Goal: Information Seeking & Learning: Find specific fact

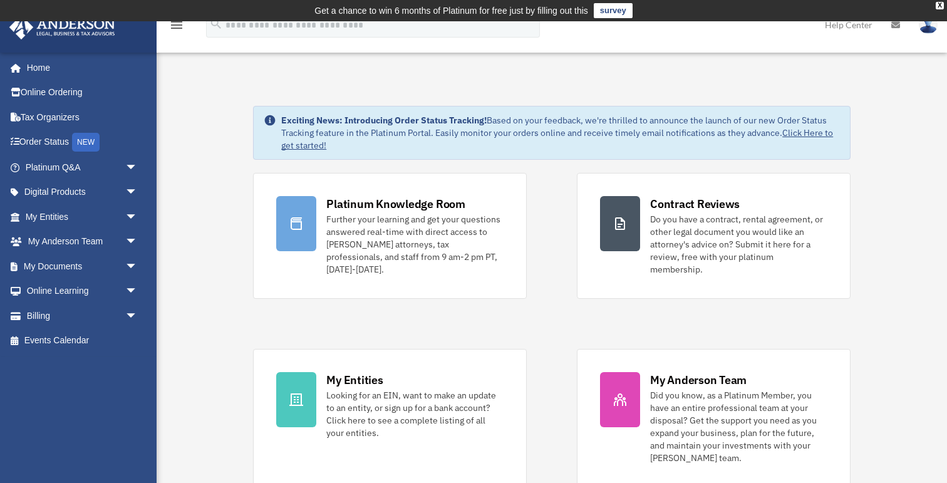
scroll to position [1, 0]
click at [128, 188] on span "arrow_drop_down" at bounding box center [137, 193] width 25 height 26
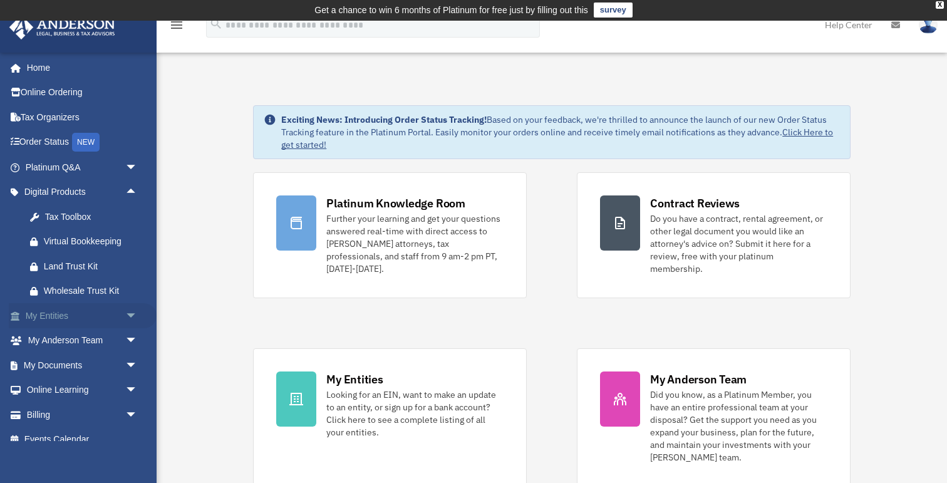
click at [131, 320] on span "arrow_drop_down" at bounding box center [137, 316] width 25 height 26
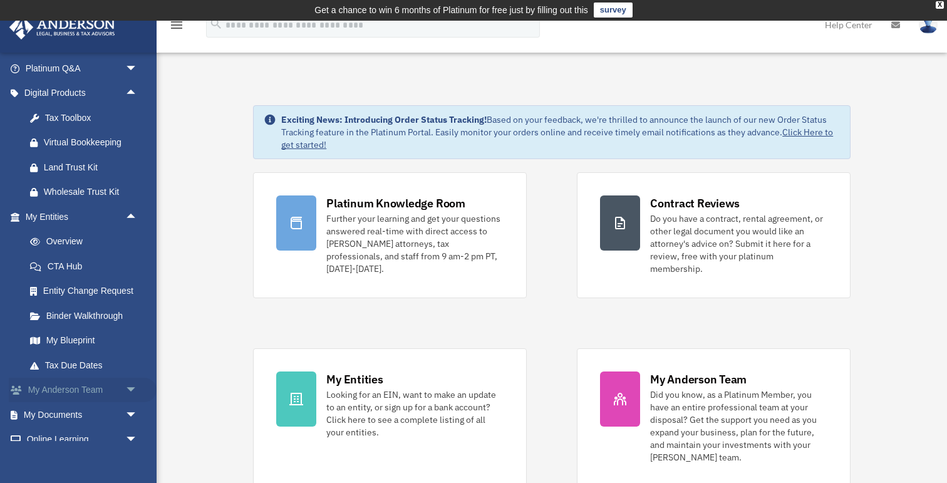
scroll to position [147, 0]
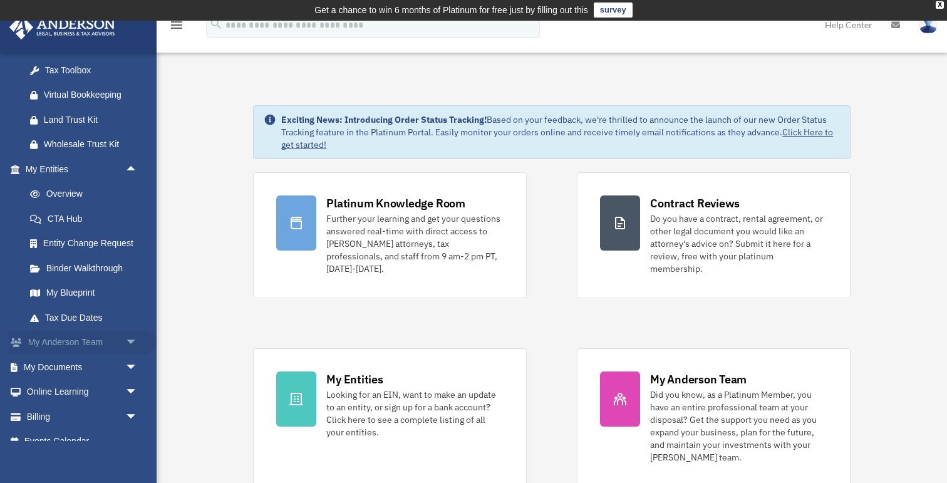
click at [125, 342] on span "arrow_drop_down" at bounding box center [137, 343] width 25 height 26
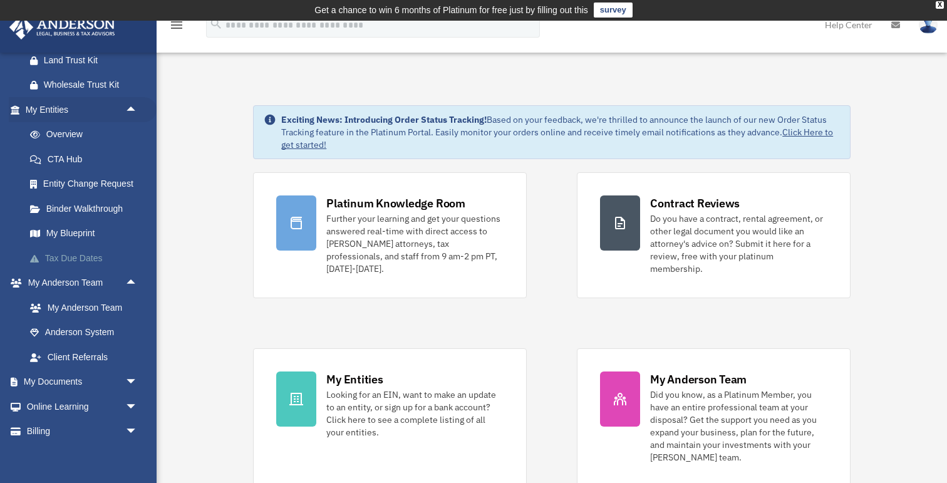
scroll to position [236, 0]
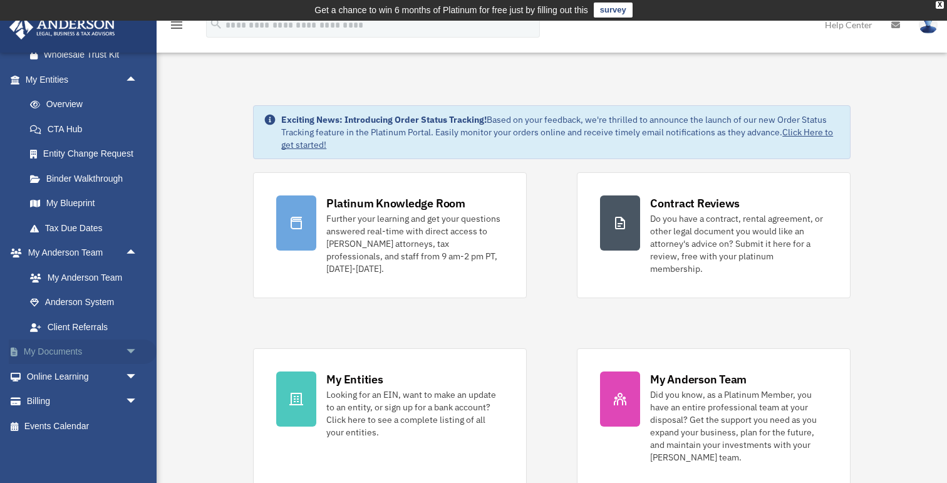
click at [128, 354] on span "arrow_drop_down" at bounding box center [137, 352] width 25 height 26
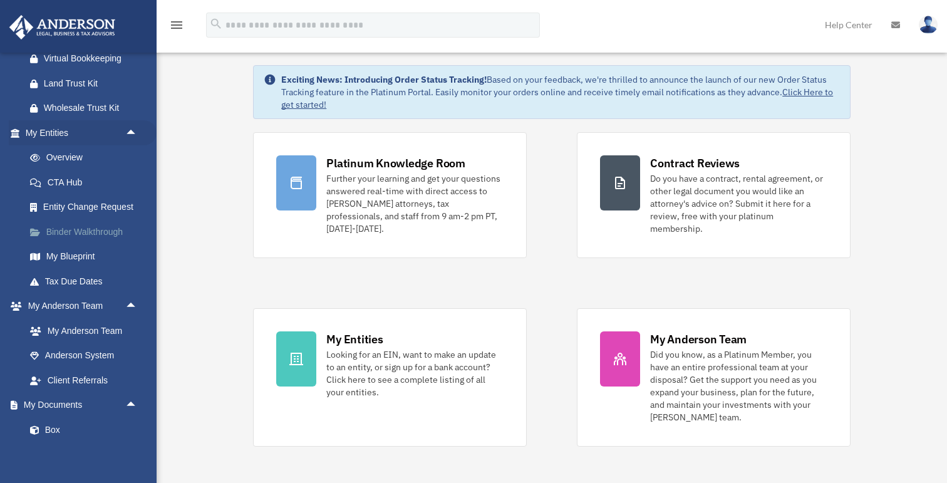
scroll to position [167, 0]
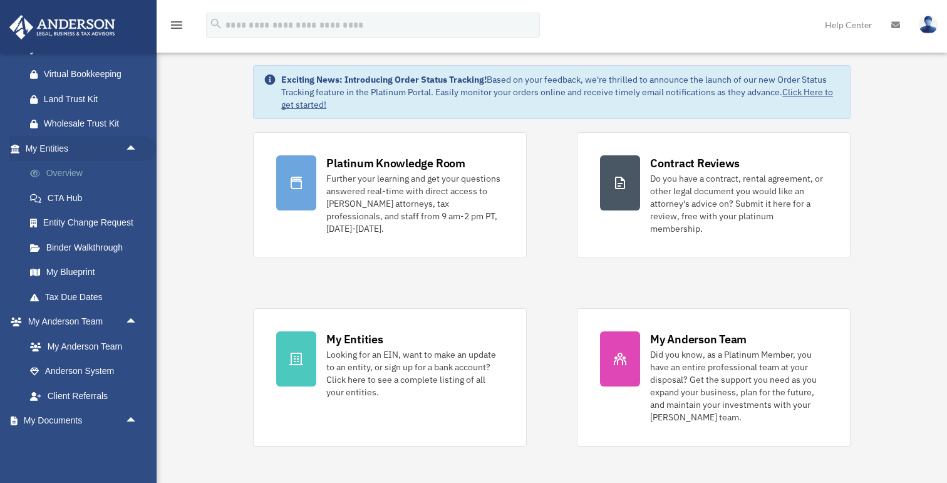
click at [76, 173] on link "Overview" at bounding box center [87, 173] width 139 height 25
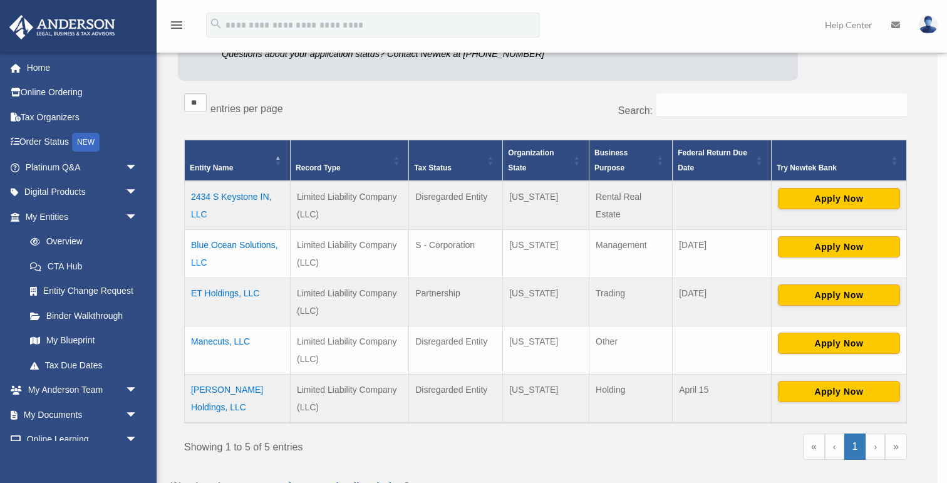
scroll to position [205, 0]
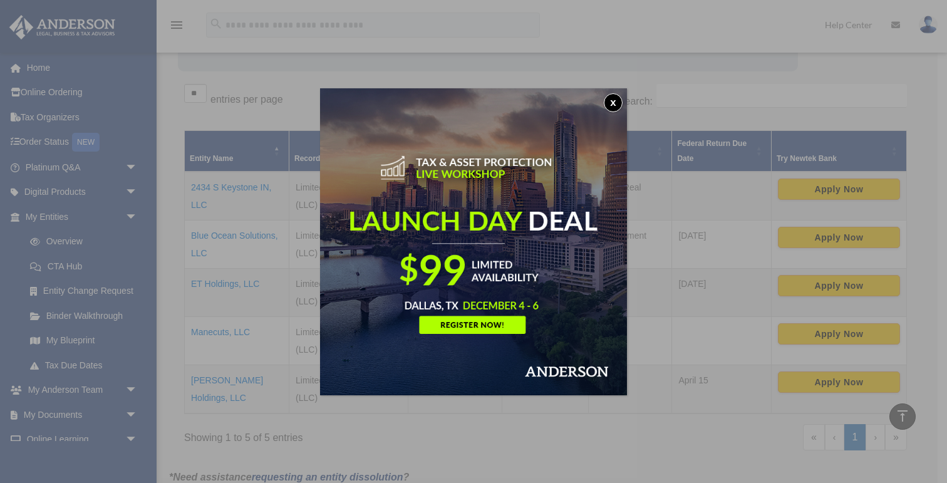
click at [610, 99] on button "x" at bounding box center [613, 102] width 19 height 19
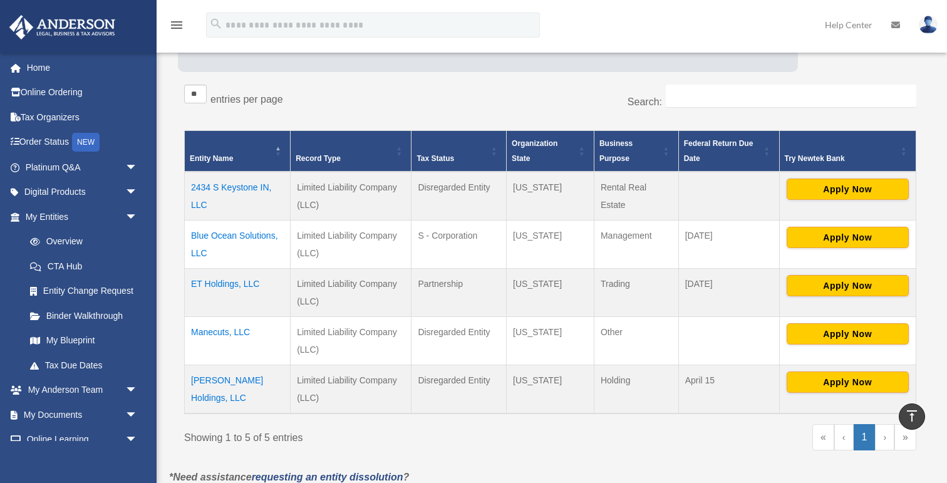
click at [264, 235] on td "Blue Ocean Solutions, LLC" at bounding box center [238, 244] width 106 height 48
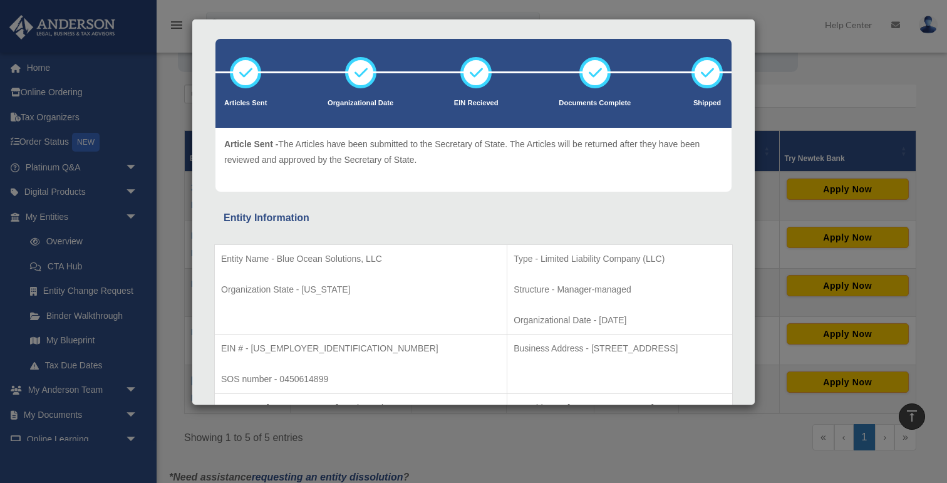
scroll to position [75, 0]
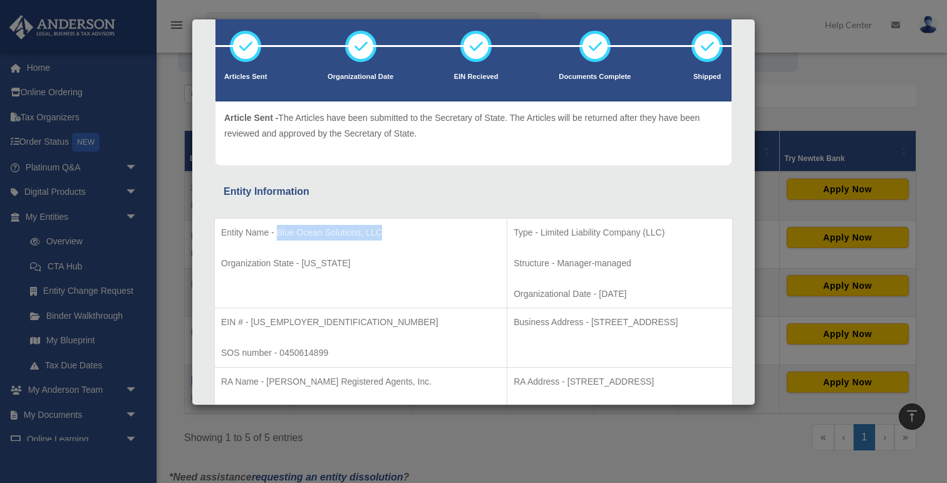
drag, startPoint x: 276, startPoint y: 235, endPoint x: 396, endPoint y: 234, distance: 119.6
click at [381, 234] on p "Entity Name - Blue Ocean Solutions, LLC" at bounding box center [360, 233] width 279 height 16
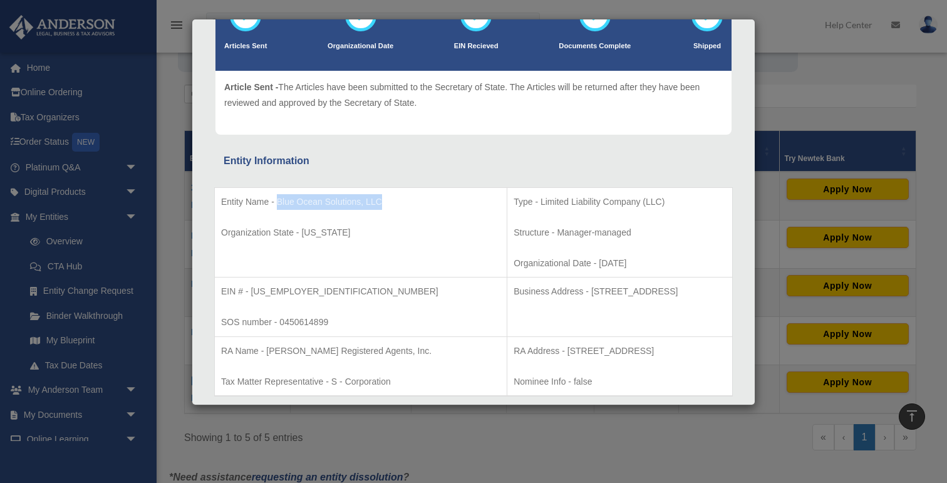
scroll to position [116, 0]
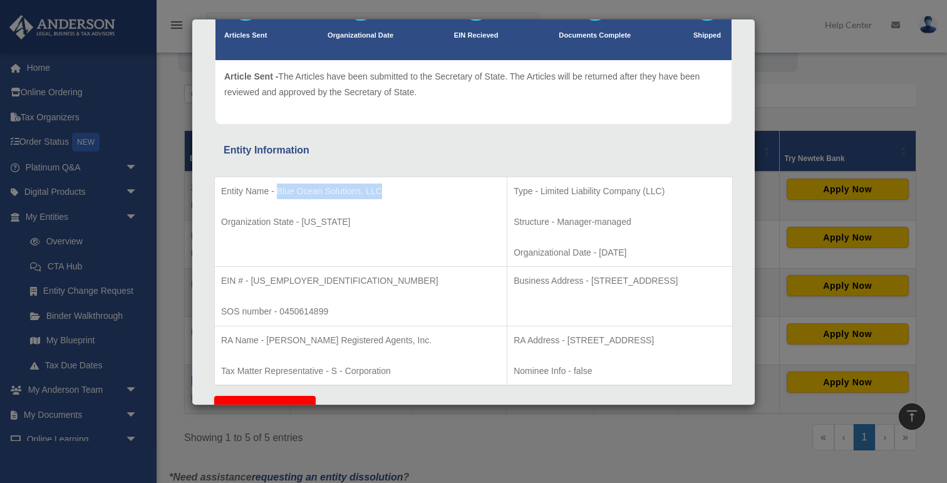
copy p "Blue Ocean Solutions, LLC"
click at [269, 195] on p "Entity Name - Blue Ocean Solutions, LLC" at bounding box center [360, 191] width 279 height 16
copy td "Entity Name - Blue Ocean Solutions, LLC"
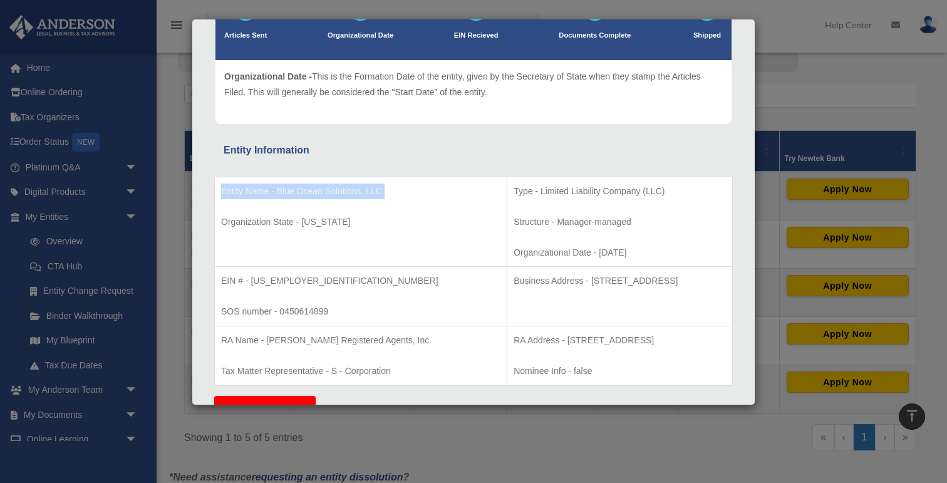
click at [513, 285] on p "Business Address - [STREET_ADDRESS]" at bounding box center [619, 281] width 212 height 16
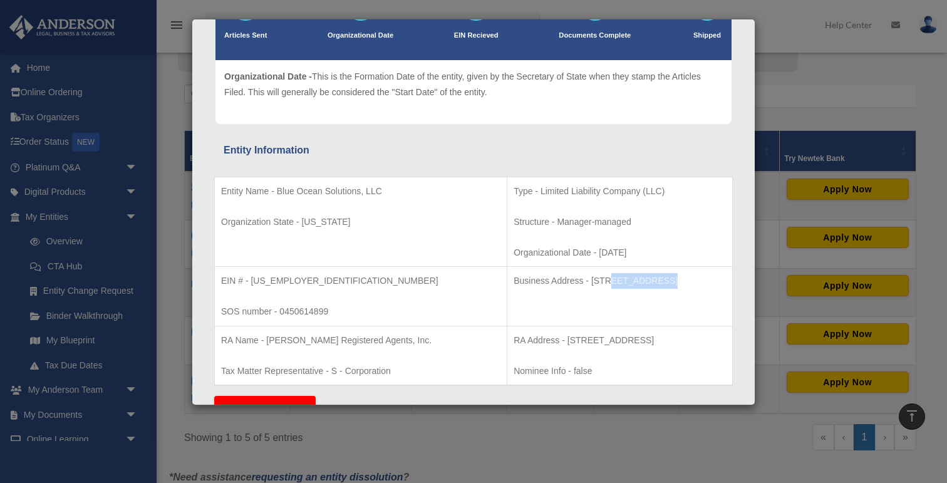
click at [513, 285] on p "Business Address - [STREET_ADDRESS]" at bounding box center [619, 281] width 212 height 16
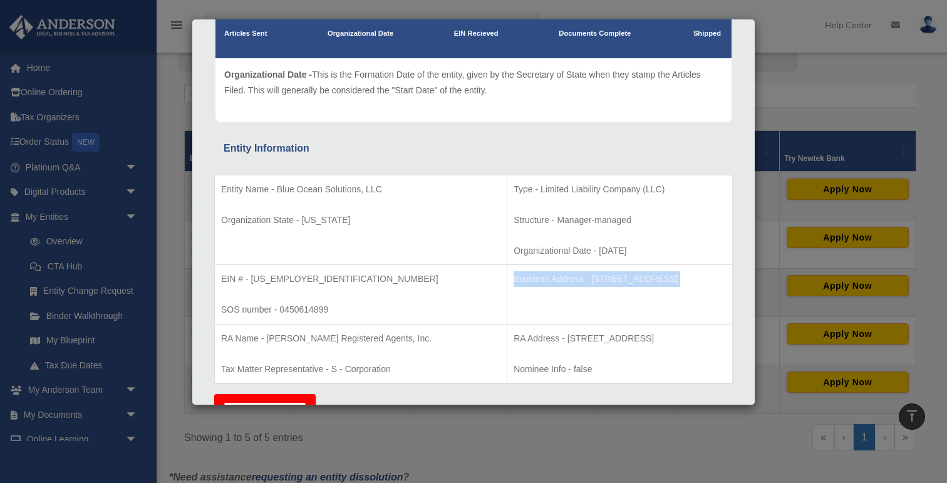
copy tbody "Business Address - [STREET_ADDRESS]"
